Goal: Task Accomplishment & Management: Complete application form

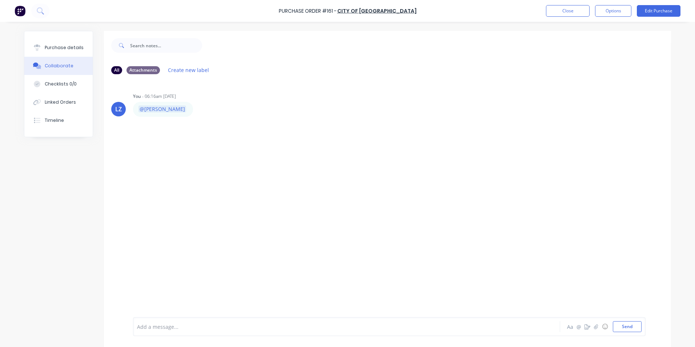
click at [27, 12] on div at bounding box center [32, 11] width 35 height 15
click at [20, 12] on img at bounding box center [20, 10] width 11 height 11
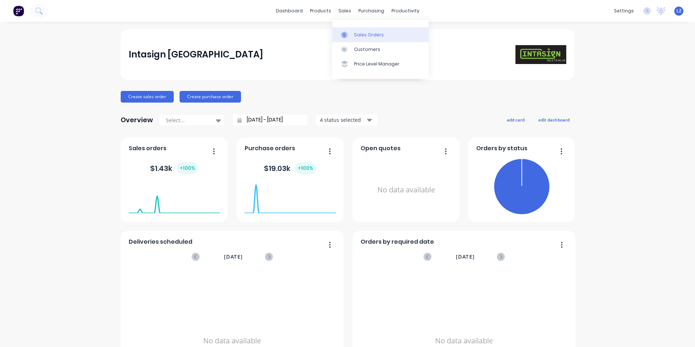
click at [364, 37] on div "Sales Orders" at bounding box center [369, 35] width 30 height 7
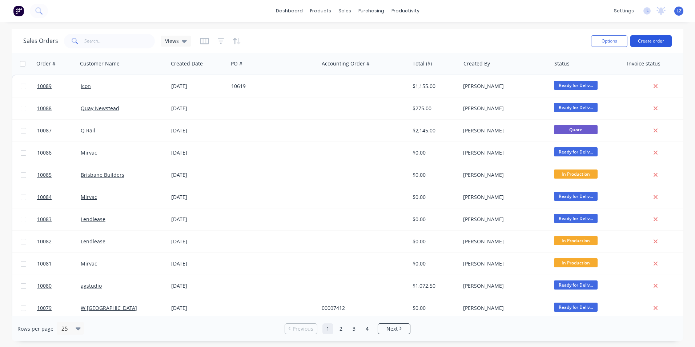
click at [650, 41] on button "Create order" at bounding box center [650, 41] width 41 height 12
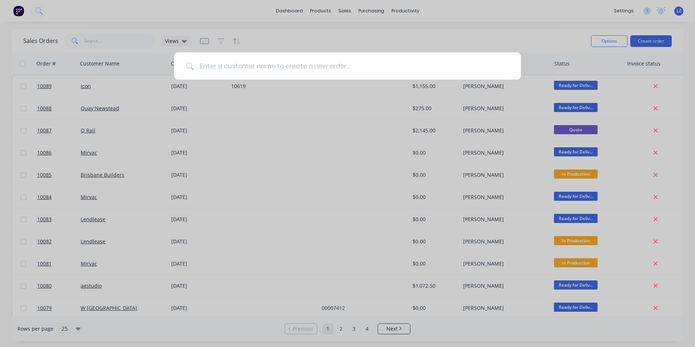
click at [444, 42] on div at bounding box center [347, 173] width 695 height 347
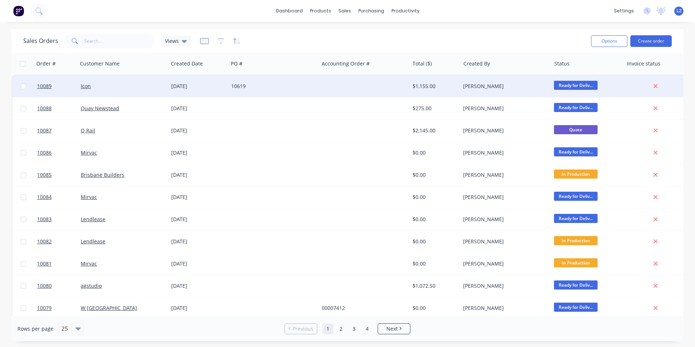
click at [186, 84] on div "[DATE]" at bounding box center [198, 85] width 54 height 7
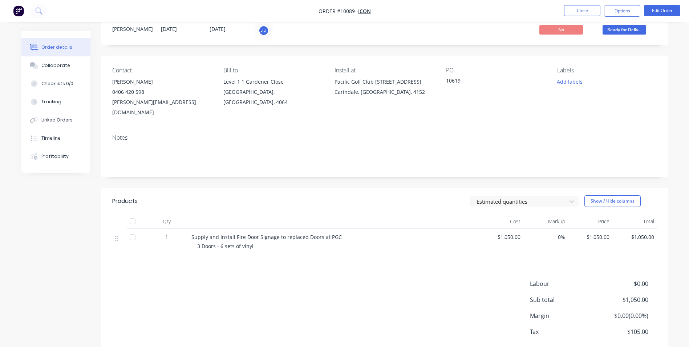
scroll to position [53, 0]
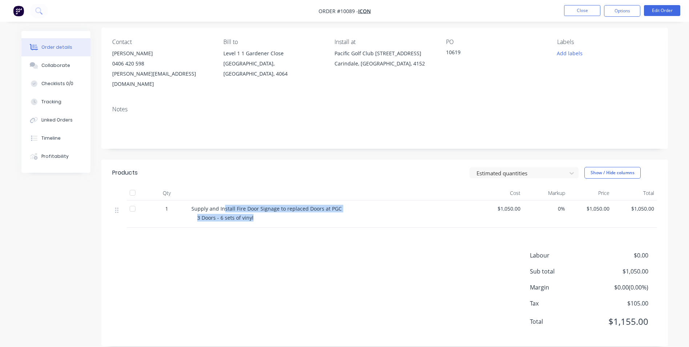
drag, startPoint x: 294, startPoint y: 211, endPoint x: 222, endPoint y: 196, distance: 73.3
click at [222, 200] on div "Supply and Install Fire Door Signage to replaced Doors at PGC 3 Doors - 6 sets …" at bounding box center [334, 213] width 291 height 27
drag, startPoint x: 222, startPoint y: 196, endPoint x: 276, endPoint y: 251, distance: 77.1
click at [276, 251] on div "Labour $0.00 Sub total $1,050.00 Margin $0.00 ( 0.00 %) Tax $105.00 Total $1,15…" at bounding box center [384, 293] width 545 height 84
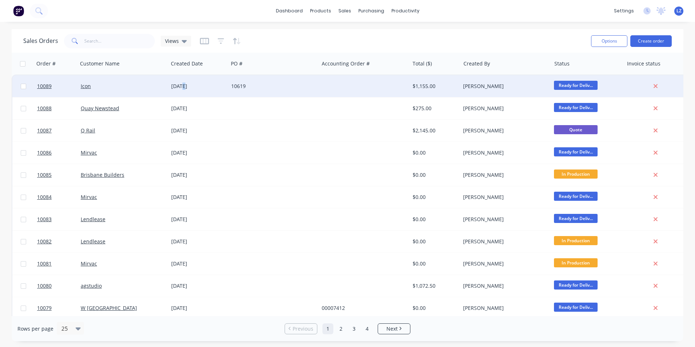
click at [183, 89] on div "[DATE]" at bounding box center [198, 85] width 54 height 7
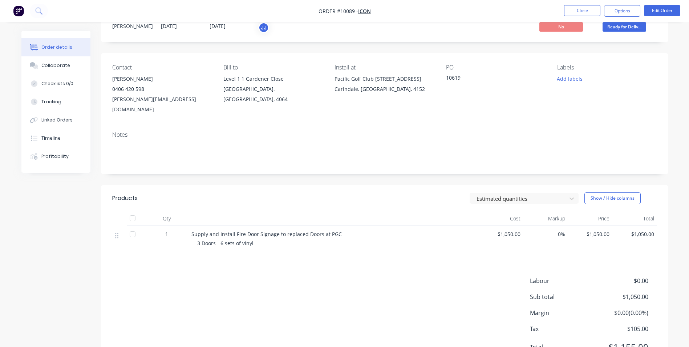
scroll to position [53, 0]
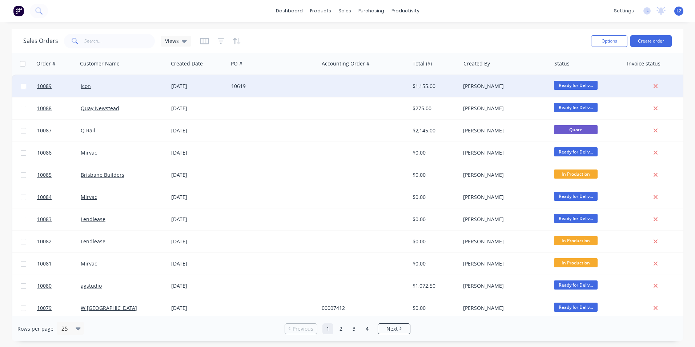
click at [196, 88] on div "[DATE]" at bounding box center [198, 85] width 54 height 7
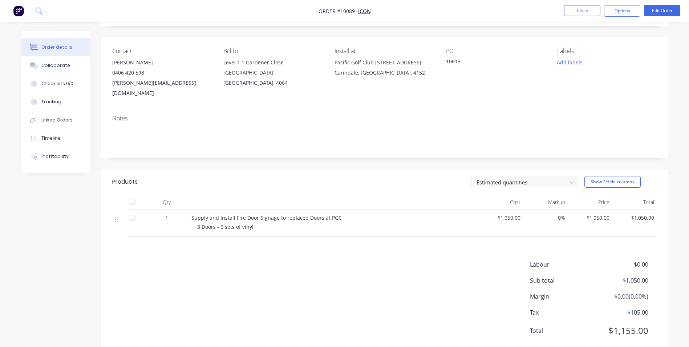
scroll to position [53, 0]
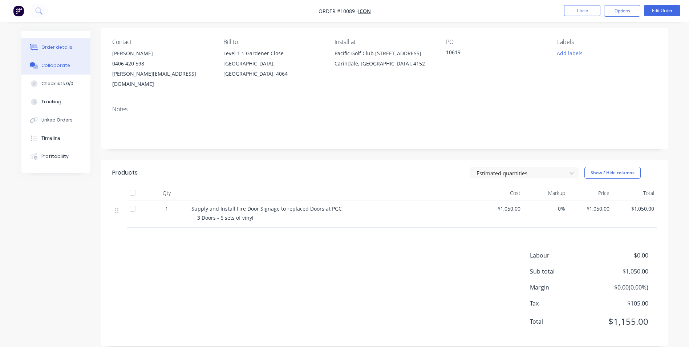
click at [56, 68] on div "Collaborate" at bounding box center [55, 65] width 29 height 7
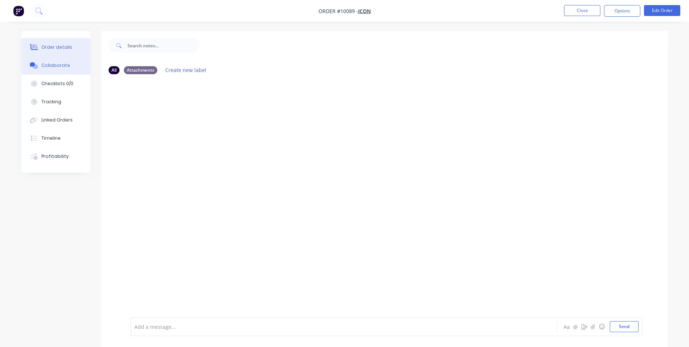
click at [54, 50] on div "Order details" at bounding box center [56, 47] width 31 height 7
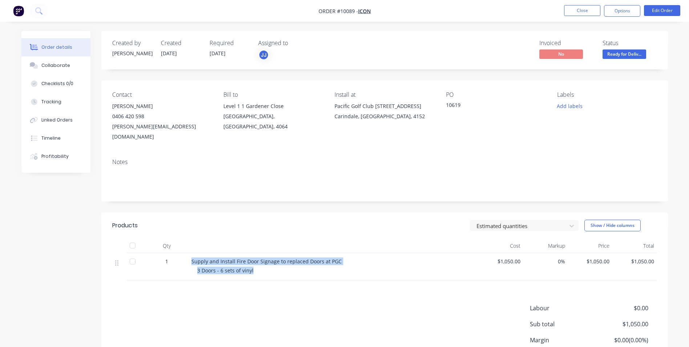
drag, startPoint x: 246, startPoint y: 257, endPoint x: 178, endPoint y: 244, distance: 69.5
click at [178, 253] on div "1 Supply and Install Fire Door Signage to replaced Doors at PGC 3 Doors - 6 set…" at bounding box center [384, 266] width 545 height 27
click at [262, 292] on div "Products Estimated quantities Show / Hide columns Qty Cost Markup Price Total 1…" at bounding box center [384, 305] width 567 height 186
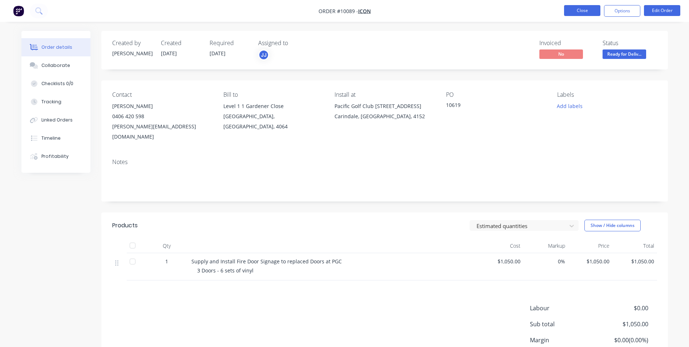
click at [581, 12] on button "Close" at bounding box center [582, 10] width 36 height 11
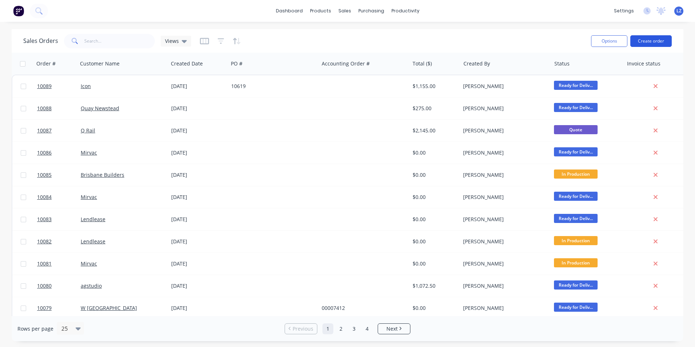
click at [658, 45] on button "Create order" at bounding box center [650, 41] width 41 height 12
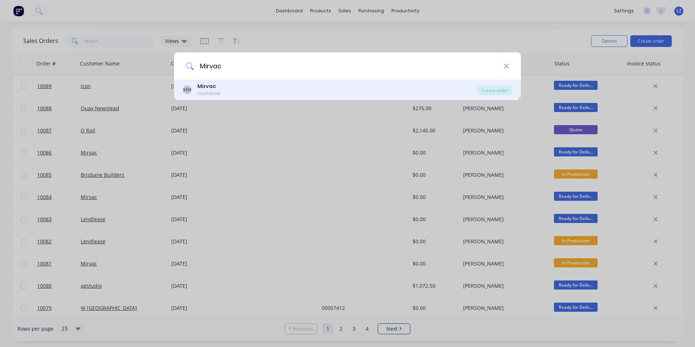
type input "Mirvac"
click at [230, 83] on div "MM Mirvac Customer" at bounding box center [330, 89] width 294 height 14
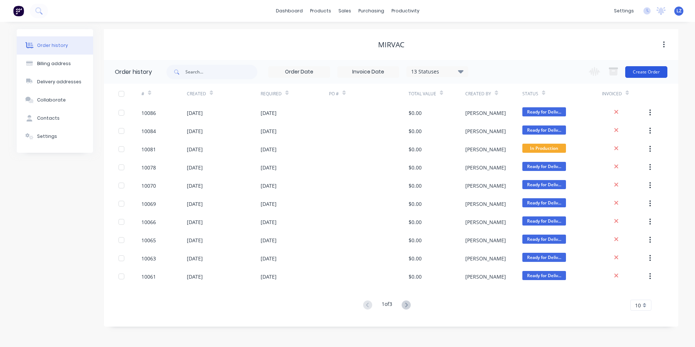
click at [659, 73] on button "Create Order" at bounding box center [646, 72] width 42 height 12
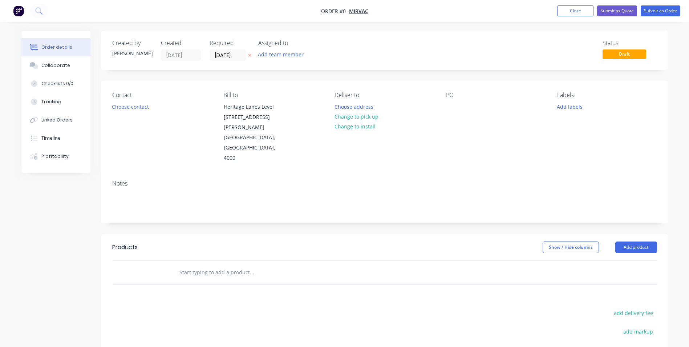
click at [190, 265] on input "text" at bounding box center [251, 272] width 145 height 15
click at [635, 241] on button "Add product" at bounding box center [636, 247] width 42 height 12
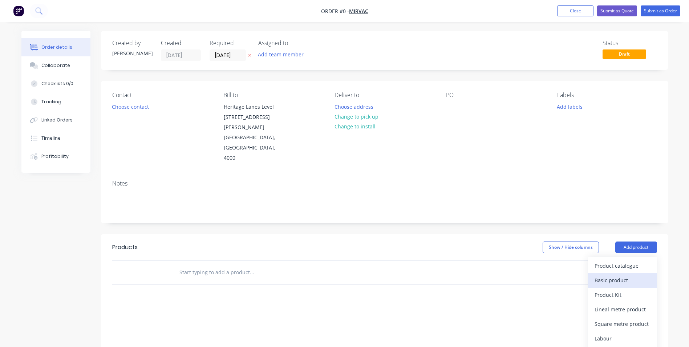
click at [621, 275] on div "Basic product" at bounding box center [623, 280] width 56 height 11
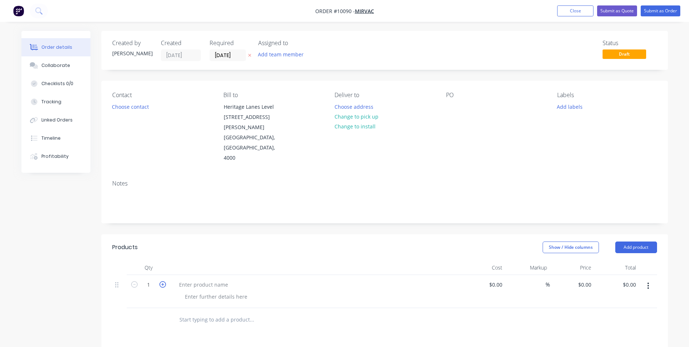
click at [165, 281] on icon "button" at bounding box center [163, 284] width 7 height 7
click at [133, 281] on icon "button" at bounding box center [134, 284] width 7 height 7
type input "2"
click at [197, 279] on div at bounding box center [203, 284] width 61 height 11
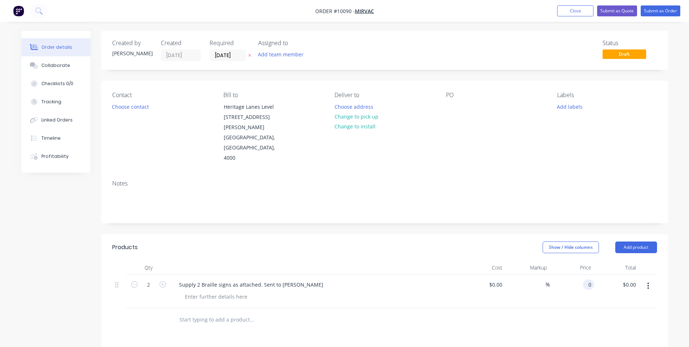
click at [591, 279] on input "0" at bounding box center [590, 284] width 8 height 11
type input "$275.00"
type input "$550.00"
click at [556, 308] on div at bounding box center [384, 320] width 545 height 24
click at [659, 11] on button "Submit as Order" at bounding box center [661, 10] width 40 height 11
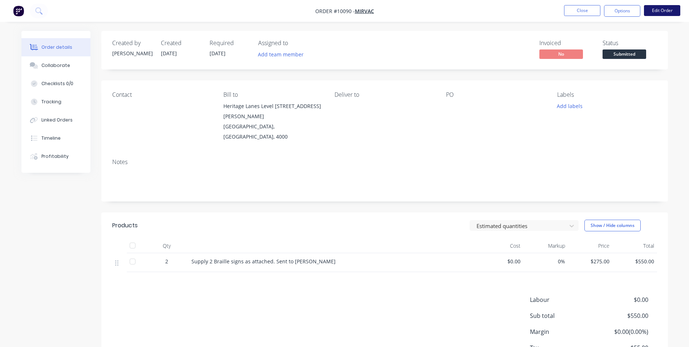
click at [670, 8] on button "Edit Order" at bounding box center [662, 10] width 36 height 11
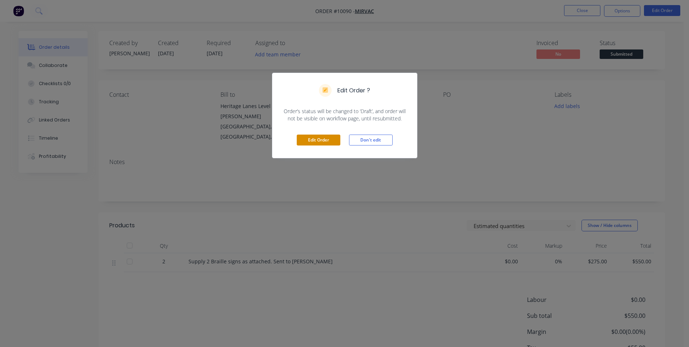
click at [329, 141] on button "Edit Order" at bounding box center [319, 139] width 44 height 11
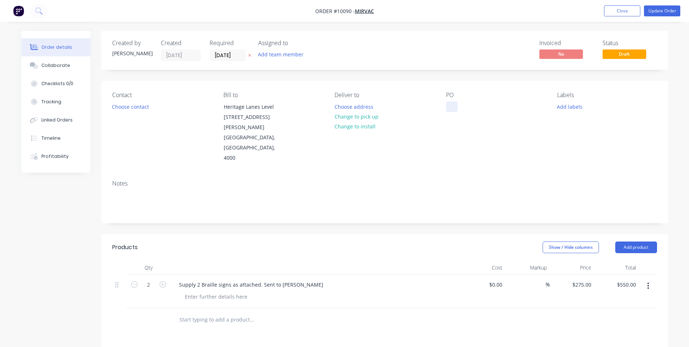
click at [449, 105] on div at bounding box center [452, 106] width 12 height 11
click at [636, 10] on button "Close" at bounding box center [622, 10] width 36 height 11
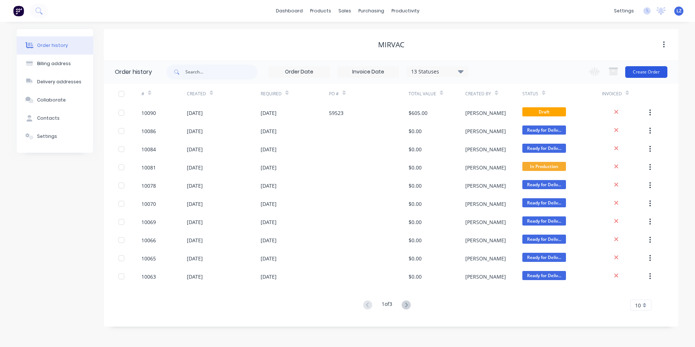
click at [655, 70] on button "Create Order" at bounding box center [646, 72] width 42 height 12
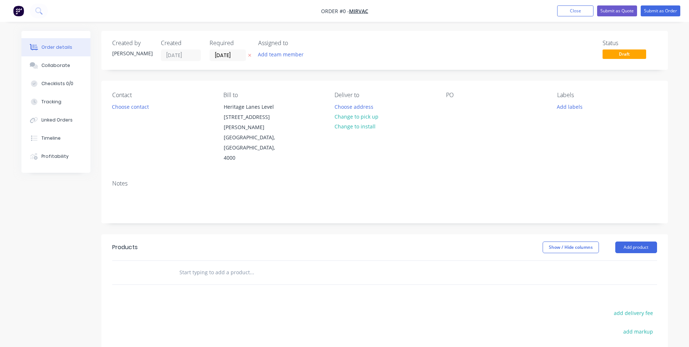
click at [9, 11] on nav "Order #0 - Mirvac Add product Close Submit as Quote Submit as Order" at bounding box center [344, 11] width 689 height 22
click at [17, 11] on img "button" at bounding box center [18, 10] width 11 height 11
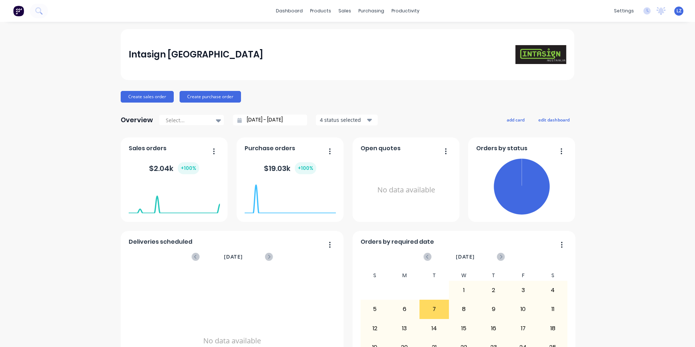
click at [17, 11] on img at bounding box center [18, 10] width 11 height 11
click at [362, 35] on div "Sales Orders" at bounding box center [369, 35] width 30 height 7
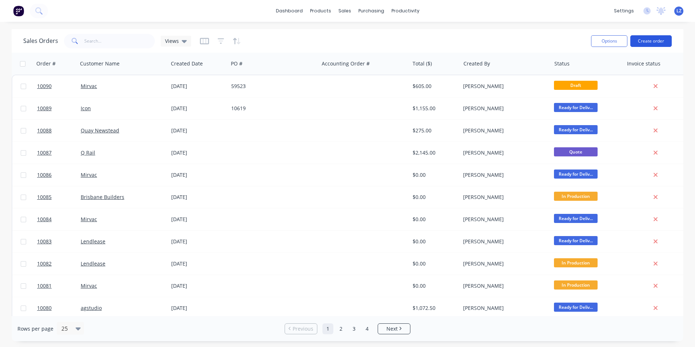
click at [659, 40] on button "Create order" at bounding box center [650, 41] width 41 height 12
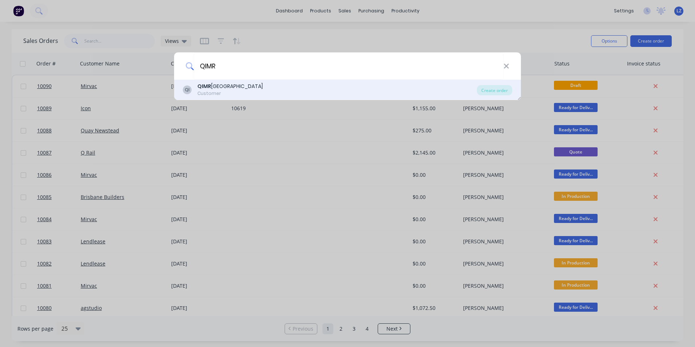
type input "QIMR"
click at [263, 86] on div "[GEOGRAPHIC_DATA]" at bounding box center [229, 86] width 65 height 8
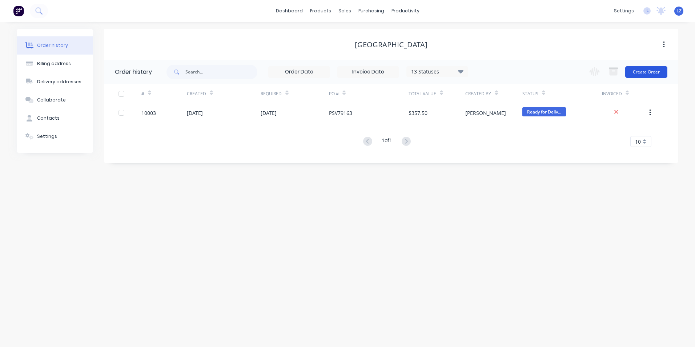
click at [645, 73] on button "Create Order" at bounding box center [646, 72] width 42 height 12
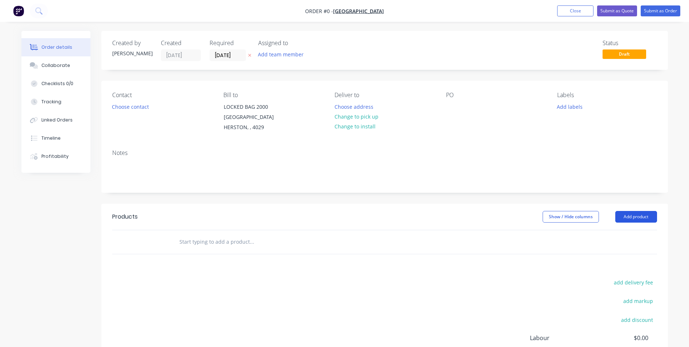
click at [640, 222] on button "Add product" at bounding box center [636, 217] width 42 height 12
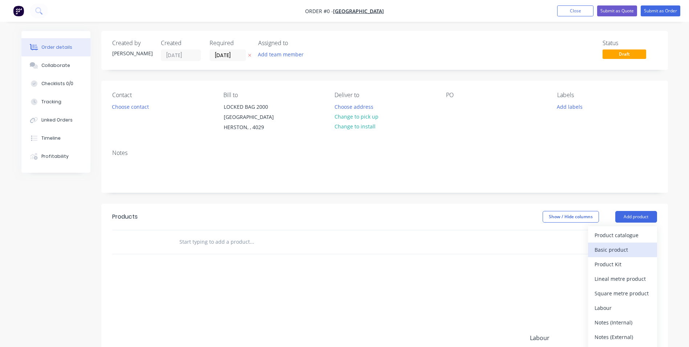
click at [618, 255] on div "Basic product" at bounding box center [623, 249] width 56 height 11
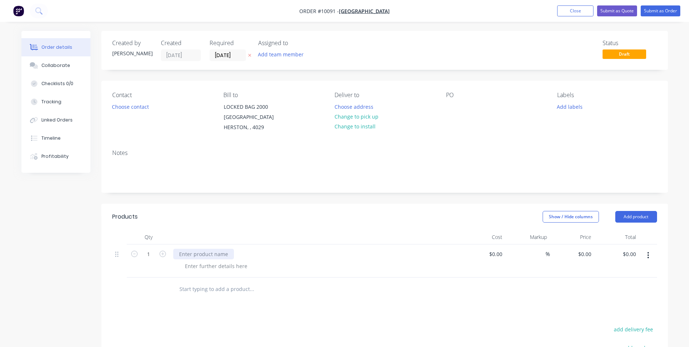
click at [210, 259] on div at bounding box center [203, 254] width 61 height 11
click at [445, 104] on div "Contact Choose contact [PERSON_NAME] to LOCKED BAG 2000 [GEOGRAPHIC_DATA] Deliv…" at bounding box center [384, 112] width 567 height 63
click at [451, 105] on div at bounding box center [452, 106] width 12 height 11
click at [663, 10] on button "Submit as Order" at bounding box center [661, 10] width 40 height 11
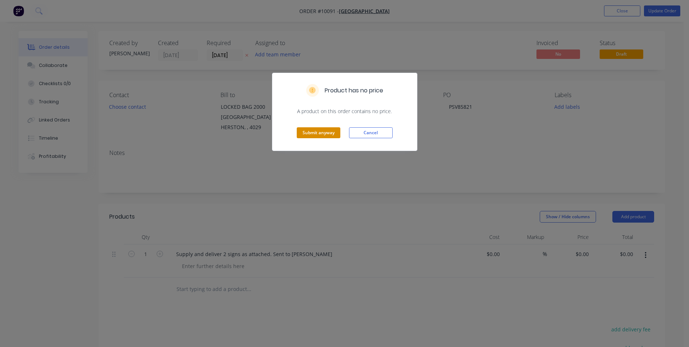
click at [325, 132] on button "Submit anyway" at bounding box center [319, 132] width 44 height 11
